Goal: Task Accomplishment & Management: Use online tool/utility

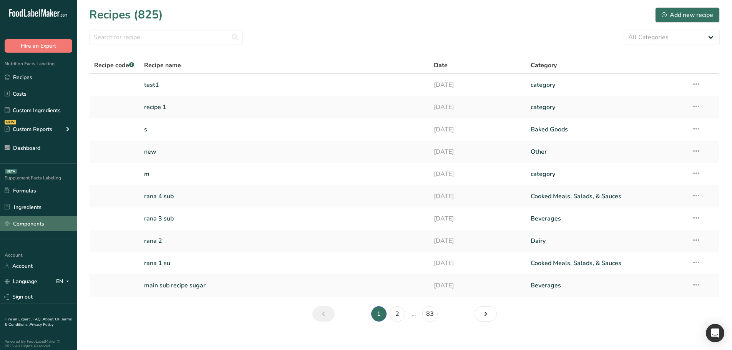
click at [49, 218] on link "Components" at bounding box center [38, 223] width 77 height 15
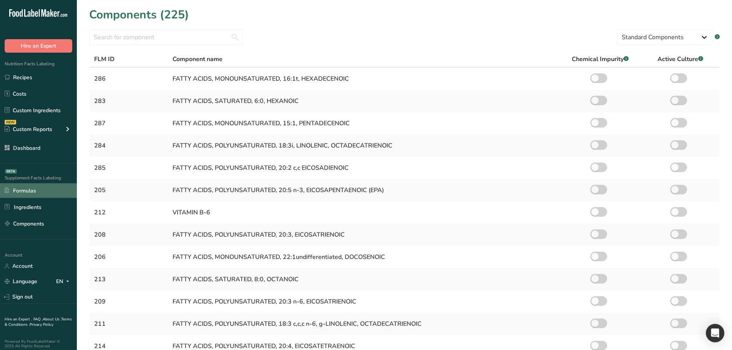
click at [46, 194] on link "Formulas" at bounding box center [38, 190] width 77 height 15
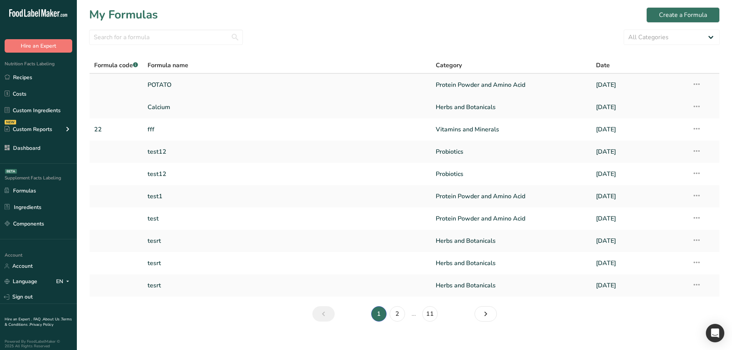
click at [256, 81] on link "POTATO" at bounding box center [287, 85] width 279 height 16
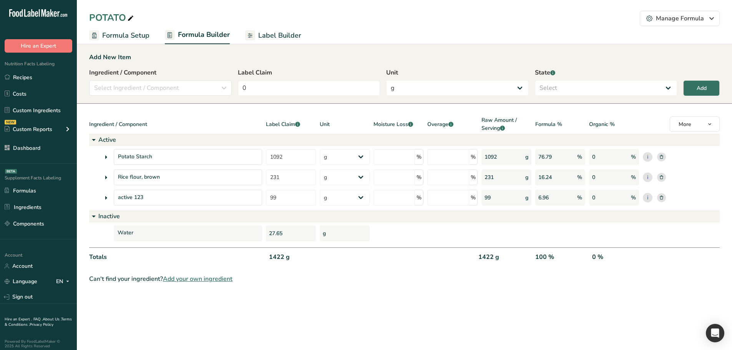
click at [267, 38] on span "Label Builder" at bounding box center [279, 35] width 43 height 10
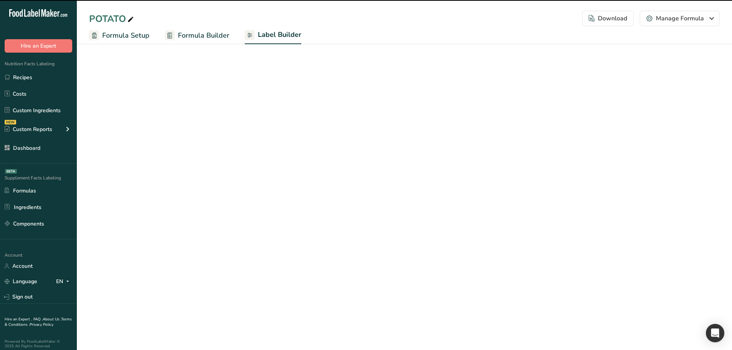
select select "Courier New"
select select "bold"
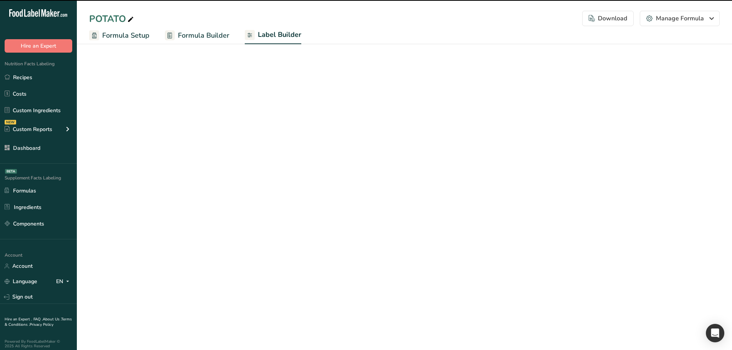
select select "bold"
select select "center"
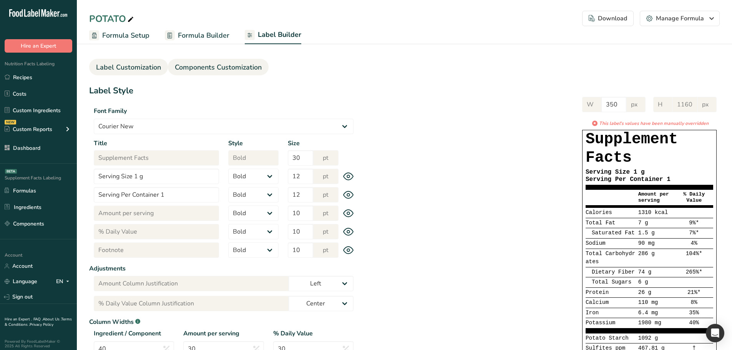
click at [224, 66] on span "Components Customization" at bounding box center [218, 67] width 87 height 10
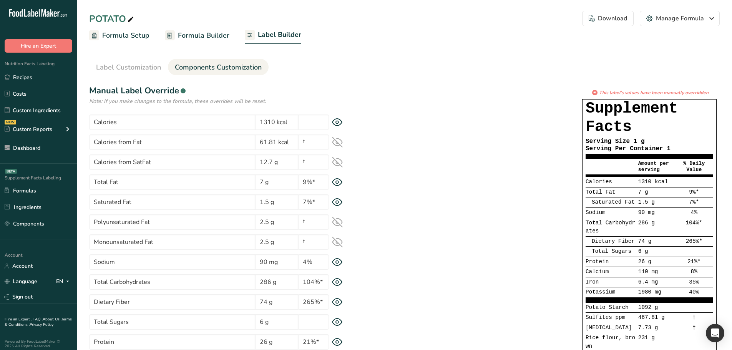
click at [337, 143] on icon at bounding box center [337, 142] width 10 height 7
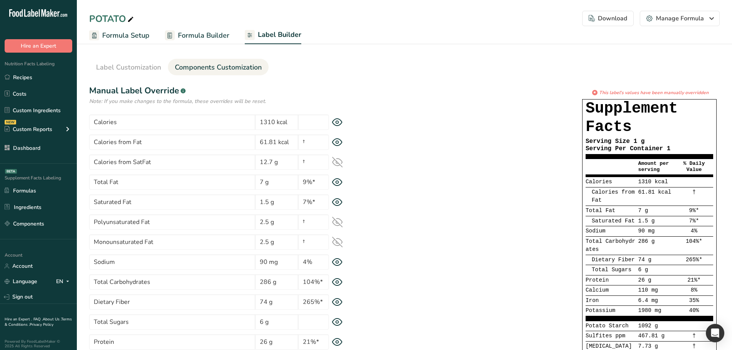
click at [337, 163] on icon at bounding box center [337, 162] width 10 height 10
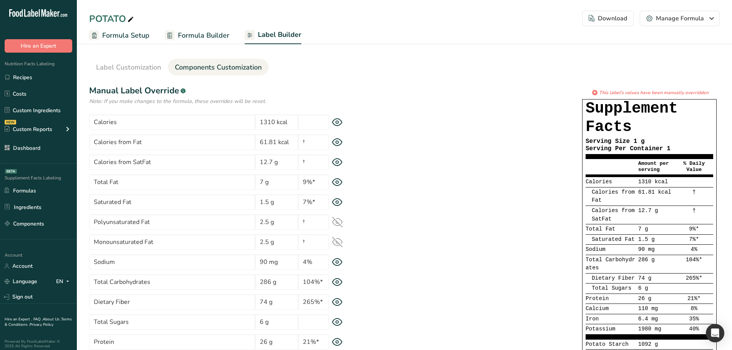
click at [337, 222] on icon at bounding box center [337, 222] width 11 height 11
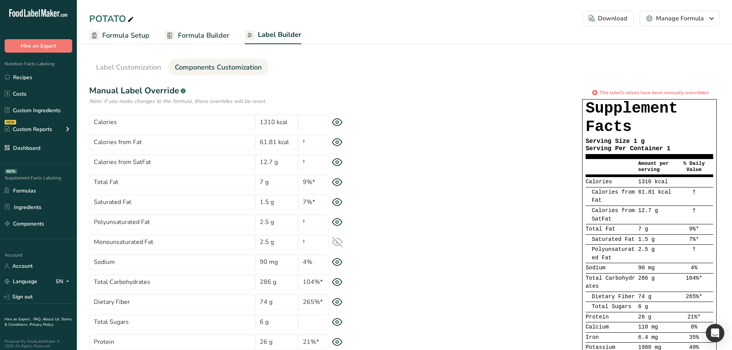
click at [335, 241] on icon at bounding box center [337, 242] width 11 height 11
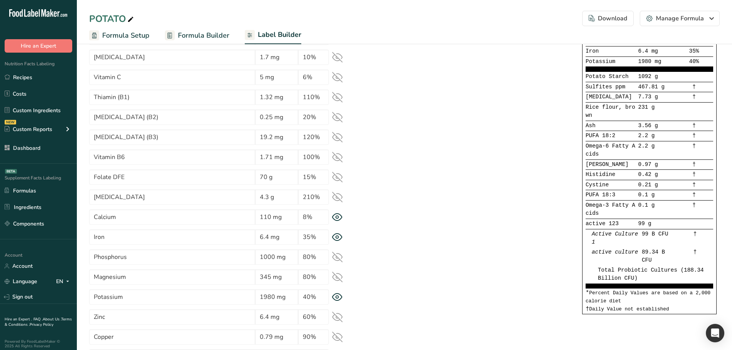
scroll to position [269, 0]
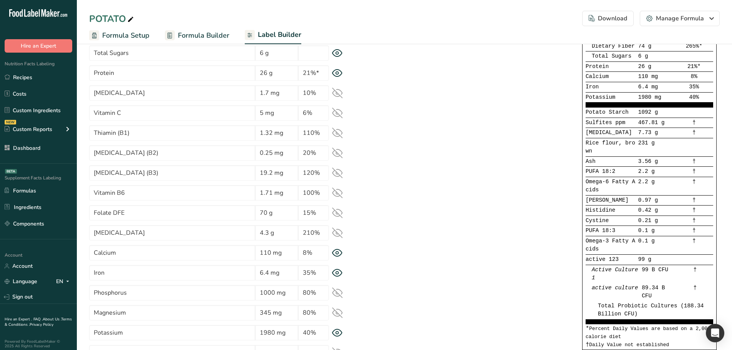
click at [337, 98] on icon at bounding box center [337, 93] width 11 height 11
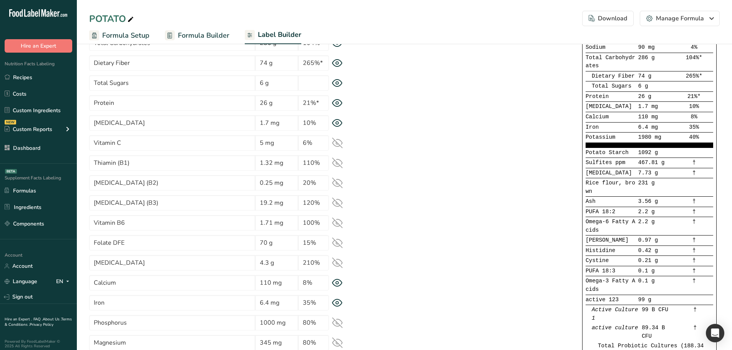
scroll to position [231, 0]
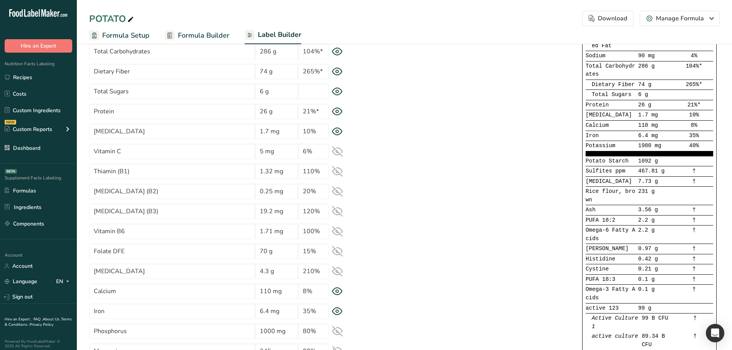
click at [334, 110] on icon at bounding box center [337, 111] width 10 height 7
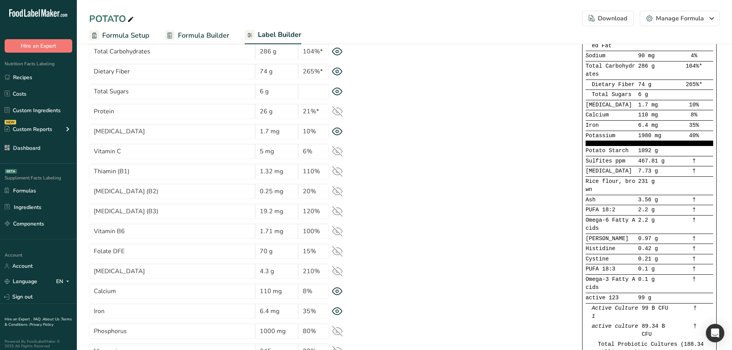
click at [331, 111] on div "Protein 26 g 21%*" at bounding box center [223, 111] width 269 height 15
click at [333, 111] on icon at bounding box center [337, 111] width 10 height 7
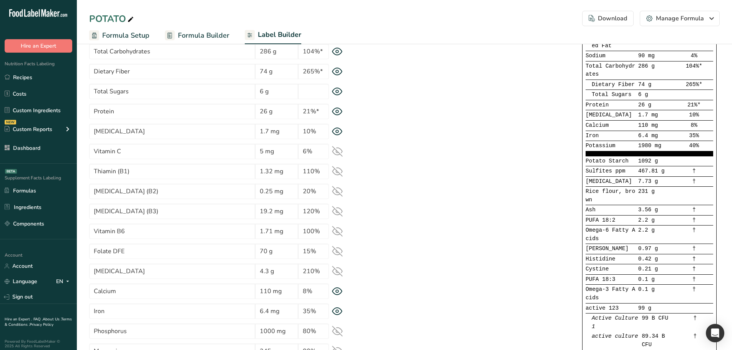
click at [338, 149] on icon at bounding box center [337, 151] width 11 height 11
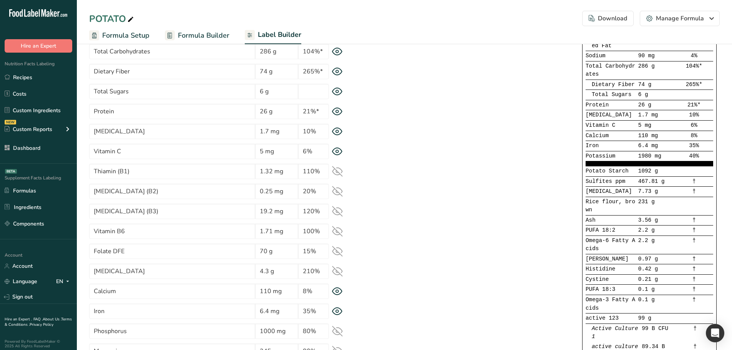
click at [337, 274] on icon at bounding box center [337, 271] width 11 height 11
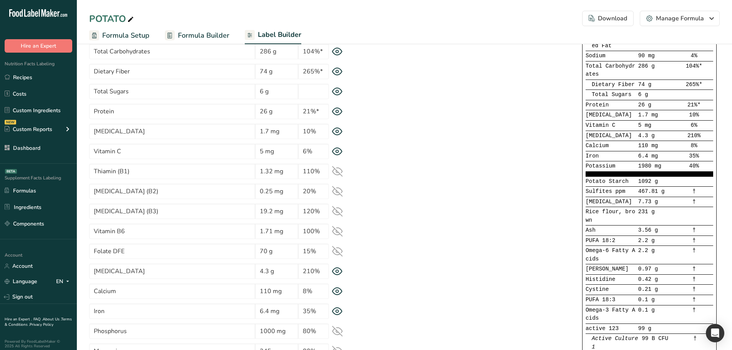
click at [339, 254] on icon at bounding box center [337, 251] width 11 height 11
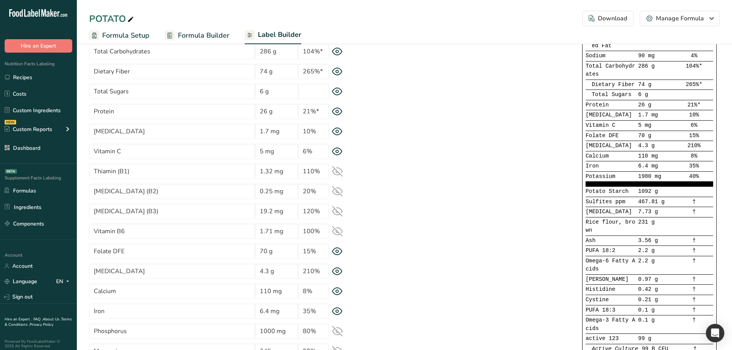
click at [339, 232] on icon at bounding box center [337, 231] width 10 height 10
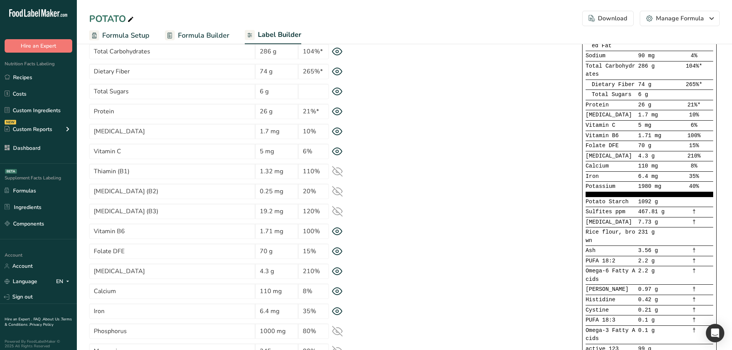
click at [339, 211] on icon at bounding box center [337, 211] width 11 height 11
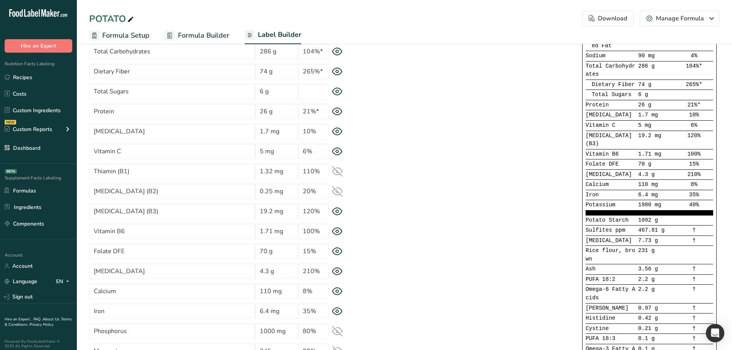
click at [338, 194] on icon at bounding box center [337, 191] width 11 height 11
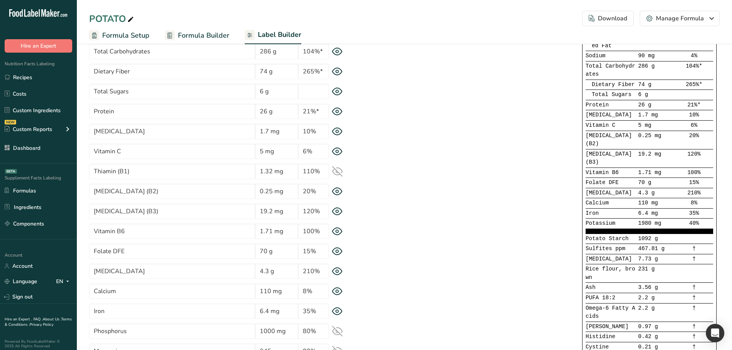
click at [339, 176] on icon at bounding box center [337, 171] width 11 height 11
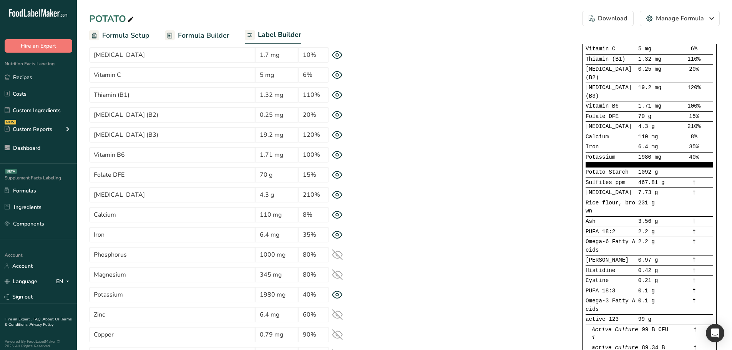
scroll to position [307, 0]
click at [338, 251] on icon at bounding box center [337, 254] width 10 height 7
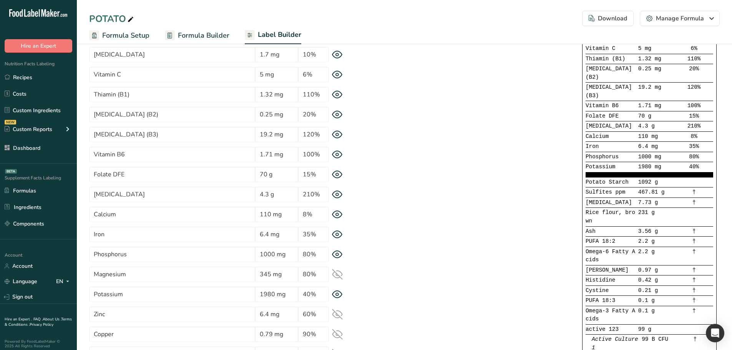
click at [340, 273] on icon at bounding box center [337, 274] width 11 height 11
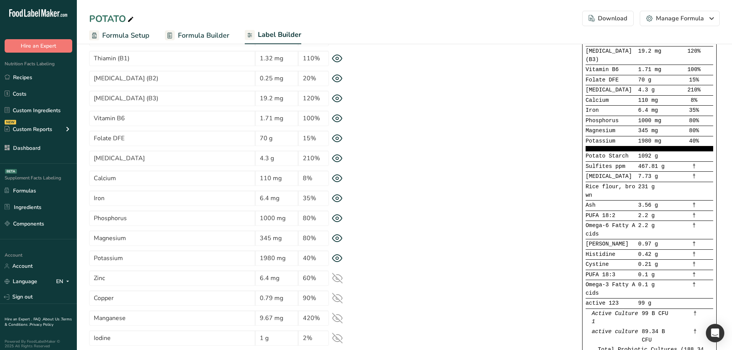
scroll to position [346, 0]
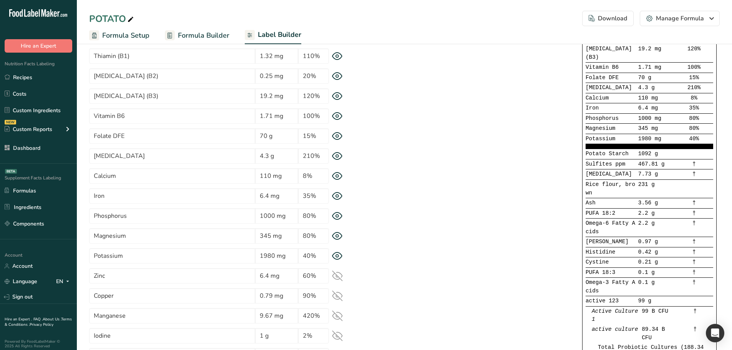
click at [340, 277] on icon at bounding box center [337, 276] width 11 height 11
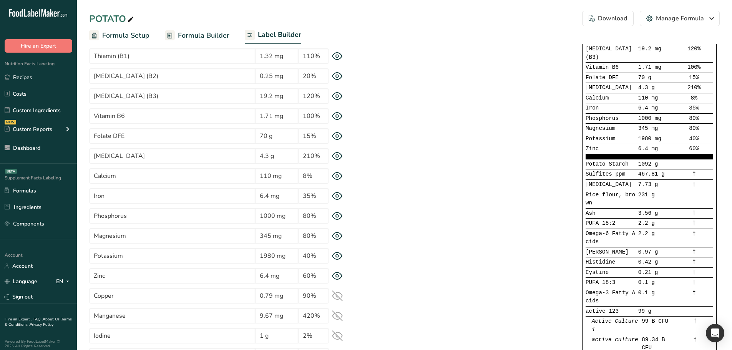
click at [337, 291] on icon at bounding box center [337, 296] width 11 height 11
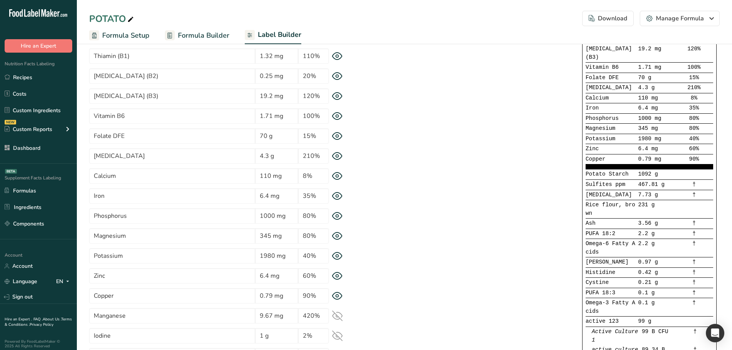
click at [338, 306] on section "Calories 1310 kcal Calories from Fat 61.81 kcal † Calories from SatFat 12.7 g †…" at bounding box center [223, 71] width 269 height 605
click at [337, 319] on icon at bounding box center [337, 315] width 11 height 11
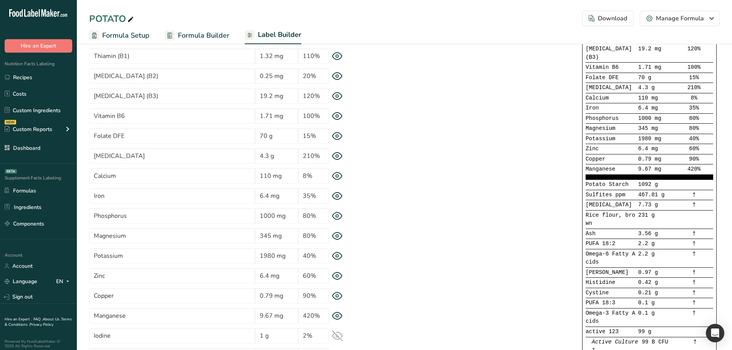
click at [337, 328] on div "Iodine 1 g 2%" at bounding box center [223, 335] width 269 height 15
click at [337, 335] on icon at bounding box center [337, 336] width 10 height 10
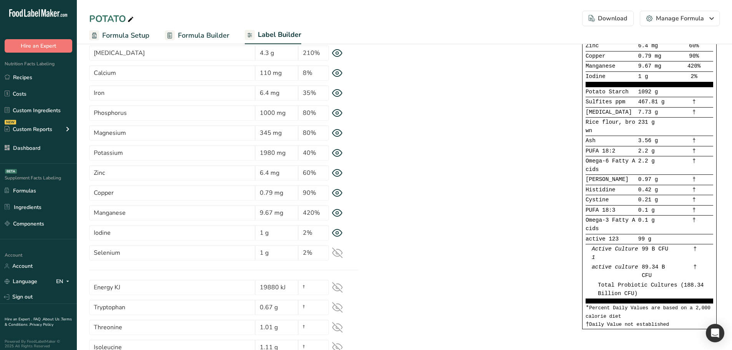
scroll to position [461, 0]
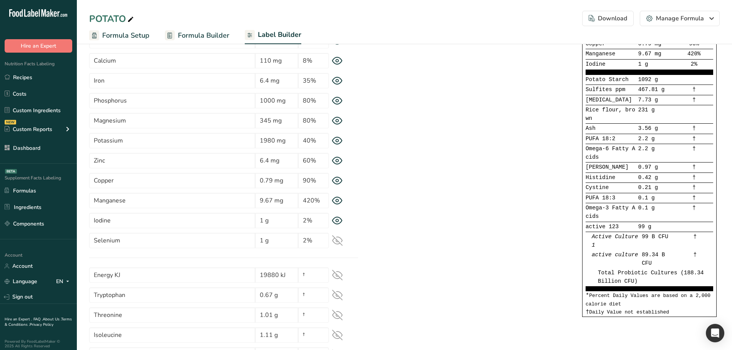
click at [337, 241] on icon at bounding box center [337, 240] width 11 height 11
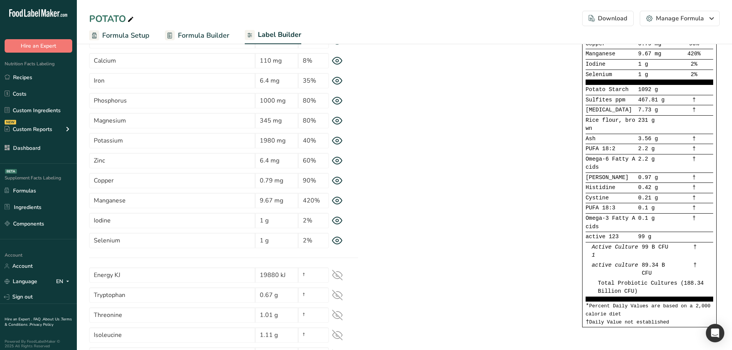
click at [338, 273] on icon at bounding box center [337, 275] width 11 height 11
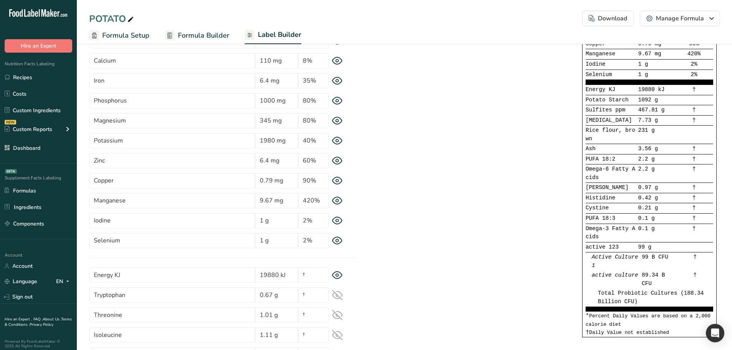
click at [338, 296] on icon at bounding box center [337, 295] width 10 height 10
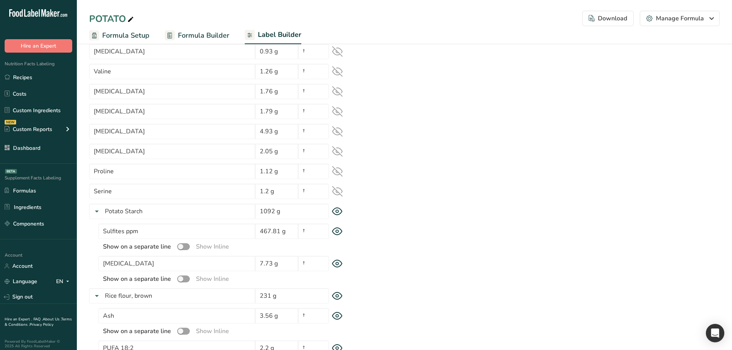
scroll to position [922, 0]
